Goal: Information Seeking & Learning: Compare options

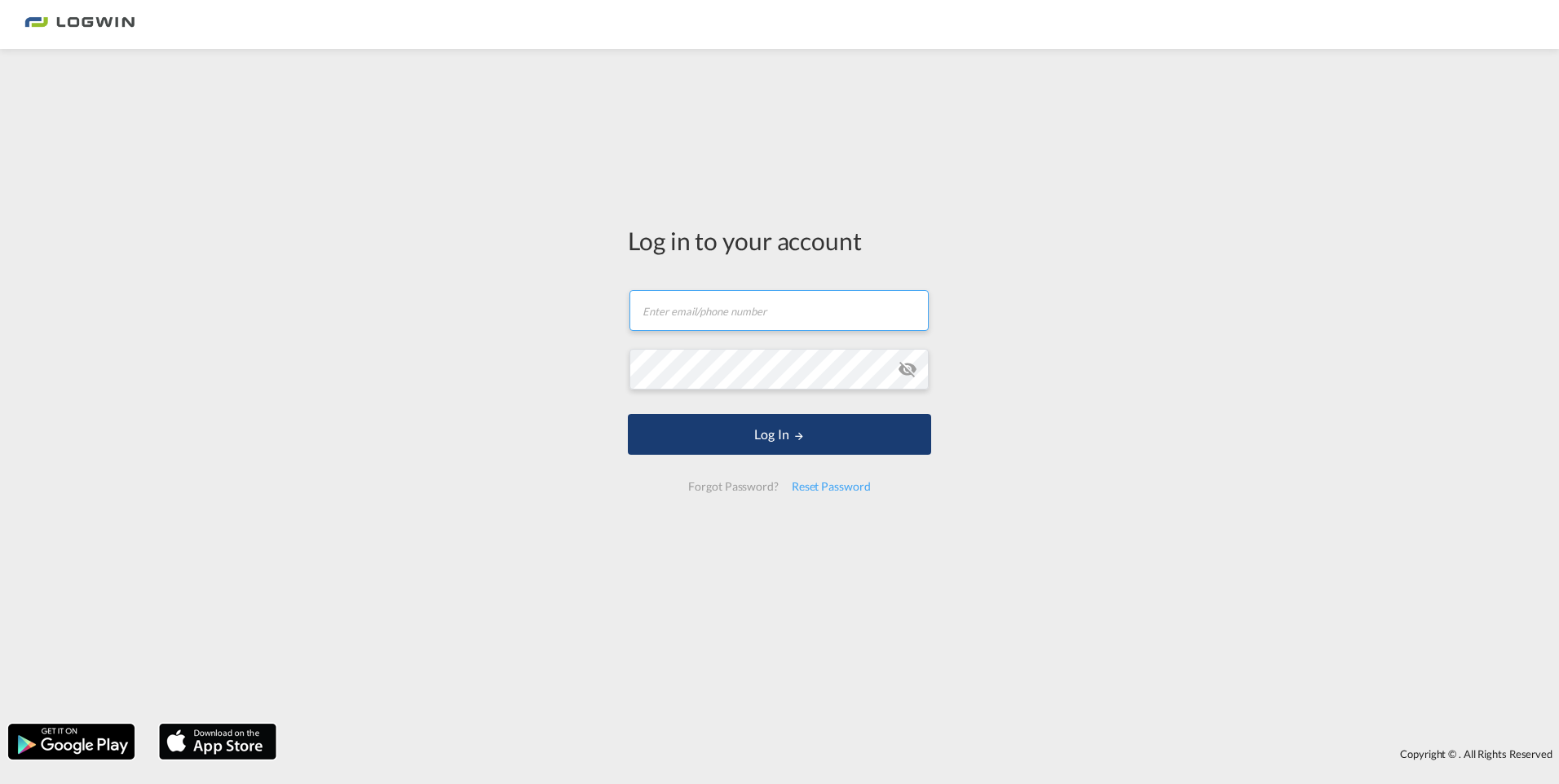
type input "[PERSON_NAME][EMAIL_ADDRESS][PERSON_NAME][DOMAIN_NAME]"
click at [844, 440] on button "Log In" at bounding box center [779, 434] width 303 height 41
